Goal: Task Accomplishment & Management: Manage account settings

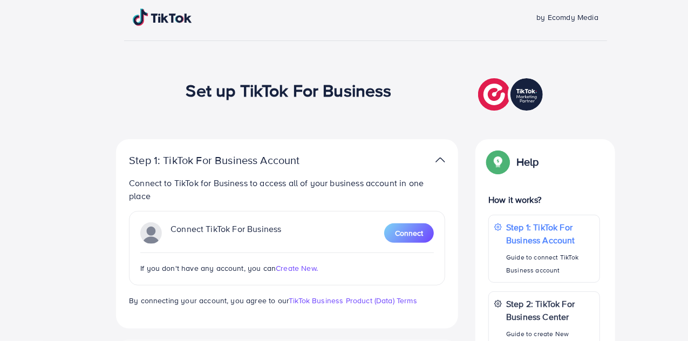
scroll to position [93, 0]
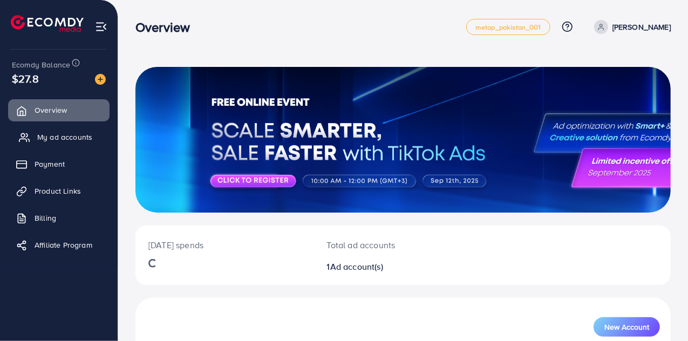
click at [77, 141] on span "My ad accounts" at bounding box center [64, 137] width 55 height 11
